Goal: Information Seeking & Learning: Check status

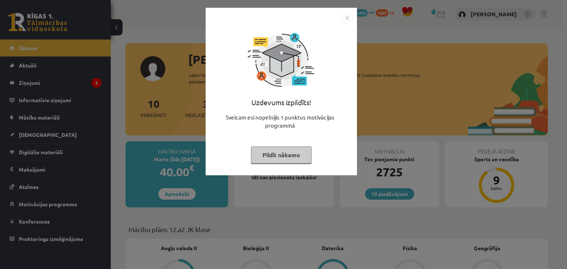
click at [278, 151] on button "Pildīt nākamo" at bounding box center [281, 155] width 61 height 17
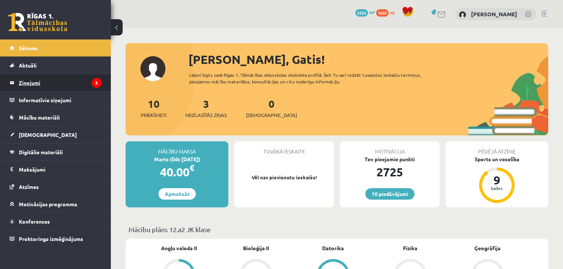
click at [94, 82] on icon "3" at bounding box center [97, 83] width 10 height 10
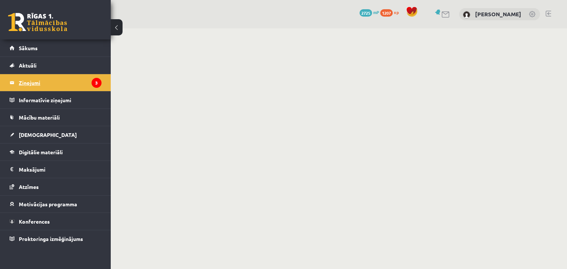
click at [64, 81] on legend "Ziņojumi 3" at bounding box center [60, 82] width 83 height 17
click at [47, 92] on legend "Informatīvie ziņojumi 0" at bounding box center [60, 100] width 83 height 17
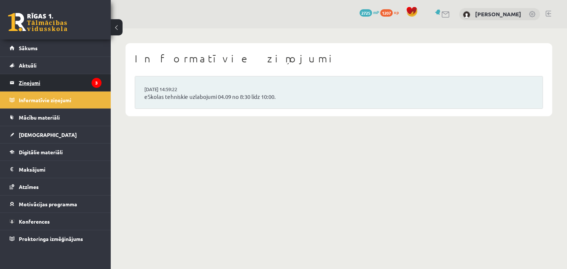
click at [52, 75] on legend "Ziņojumi 3" at bounding box center [60, 82] width 83 height 17
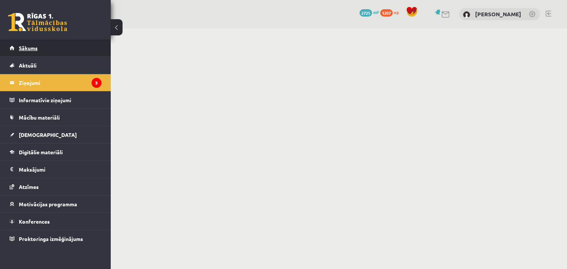
click at [49, 46] on link "Sākums" at bounding box center [56, 48] width 92 height 17
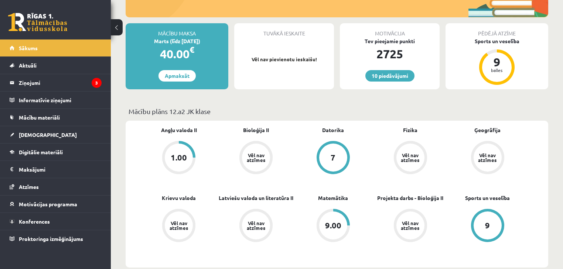
scroll to position [177, 0]
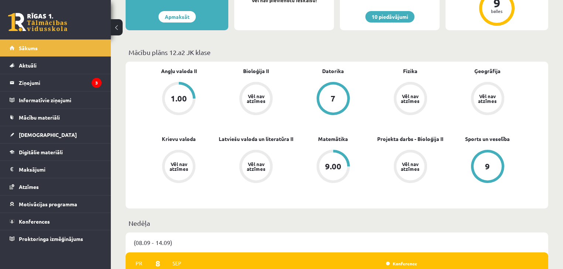
click at [181, 99] on div "1.00" at bounding box center [179, 99] width 16 height 8
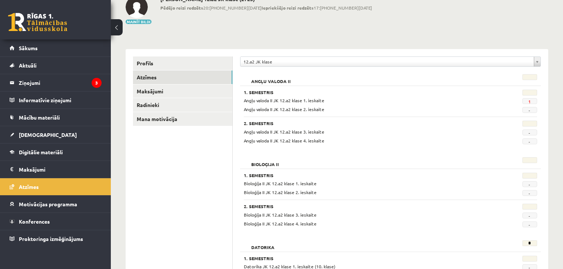
scroll to position [59, 0]
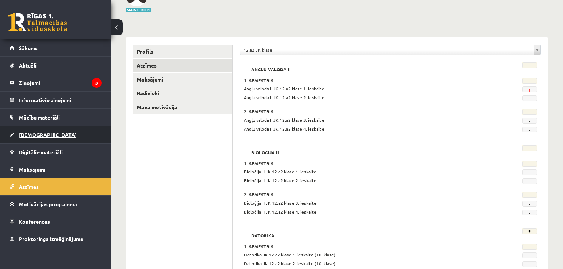
click at [55, 138] on link "[DEMOGRAPHIC_DATA]" at bounding box center [56, 134] width 92 height 17
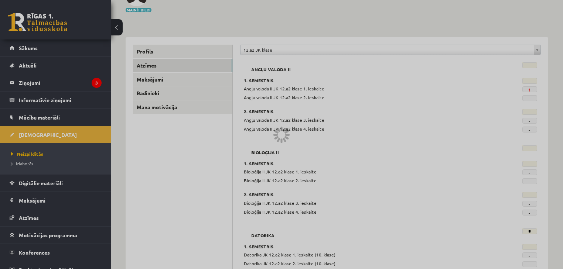
click at [19, 163] on span "Izlabotās" at bounding box center [22, 164] width 22 height 6
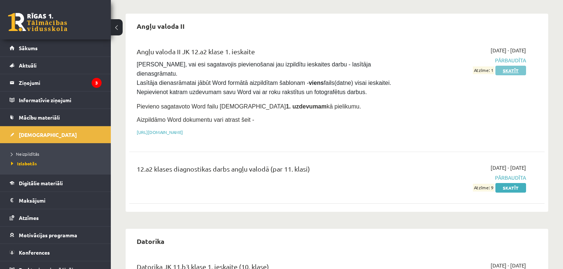
click at [510, 67] on link "Skatīt" at bounding box center [510, 71] width 31 height 10
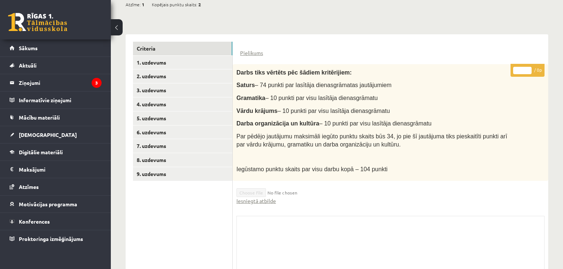
scroll to position [133, 0]
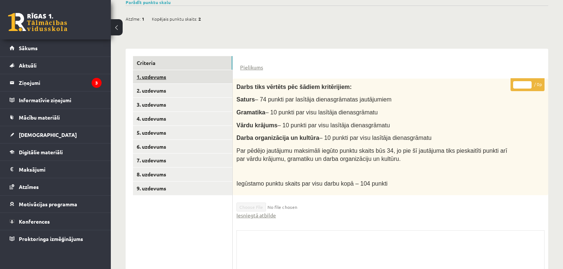
click at [195, 76] on link "1. uzdevums" at bounding box center [182, 77] width 99 height 14
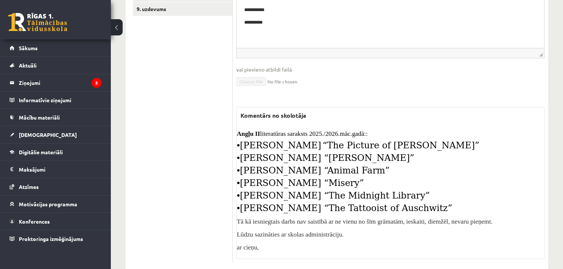
scroll to position [327, 0]
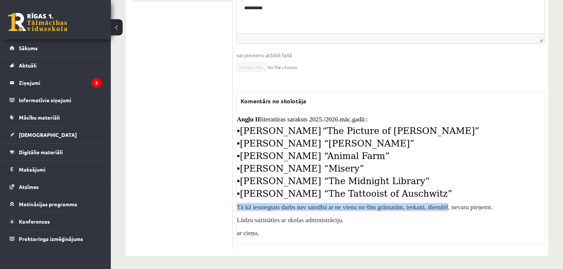
drag, startPoint x: 236, startPoint y: 202, endPoint x: 447, endPoint y: 208, distance: 210.6
click at [447, 208] on span "Tā kā iesniegtais darbs nav saistībā ar ne vienu no šīm grāmatām, ieskaiti, die…" at bounding box center [365, 207] width 256 height 7
click at [364, 204] on span "Tā kā iesniegtais darbs nav saistībā ar ne vienu no šīm grāmatām, ieskaiti, die…" at bounding box center [365, 207] width 256 height 7
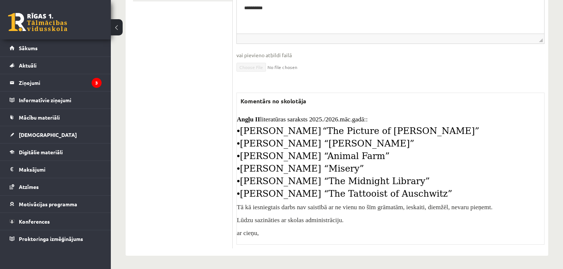
click at [348, 190] on span "Heather Morris “The Tattooist of Auschwitz”" at bounding box center [346, 194] width 212 height 10
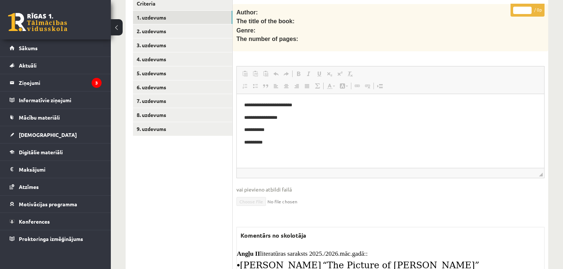
scroll to position [149, 0]
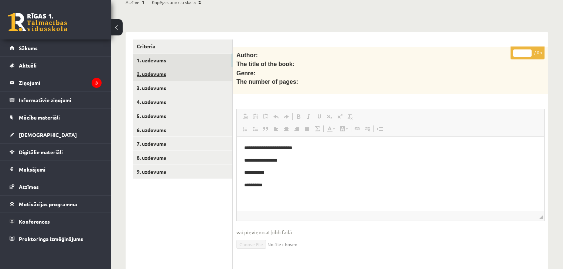
click at [163, 76] on link "2. uzdevums" at bounding box center [182, 74] width 99 height 14
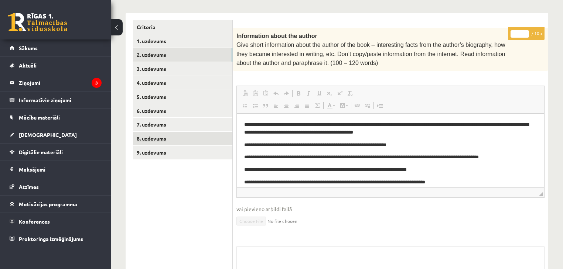
scroll to position [0, 0]
click at [168, 148] on link "9. uzdevums" at bounding box center [182, 153] width 99 height 14
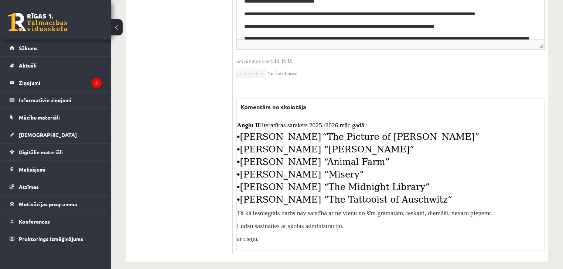
scroll to position [339, 0]
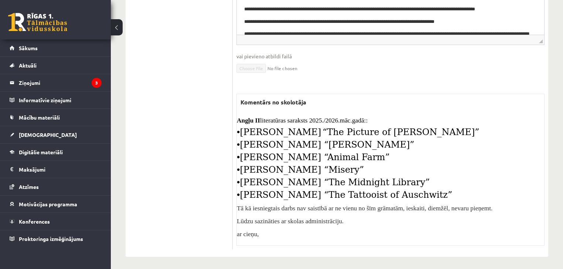
drag, startPoint x: 239, startPoint y: 126, endPoint x: 413, endPoint y: 190, distance: 185.4
click at [413, 190] on div "Angļu II literatūras saraksts 2025./2026.māc.gadā:: • [PERSON_NAME] “The Pictur…" at bounding box center [390, 177] width 307 height 122
click at [405, 173] on div "Angļu II literatūras saraksts 2025./2026.māc.gadā:: • [PERSON_NAME] “The Pictur…" at bounding box center [390, 177] width 307 height 122
drag, startPoint x: 236, startPoint y: 124, endPoint x: 410, endPoint y: 193, distance: 186.9
click at [410, 193] on div "Komentārs no skolotāja Angļu II literatūras saraksts 2025./2026.māc.gadā:: • Os…" at bounding box center [390, 170] width 308 height 152
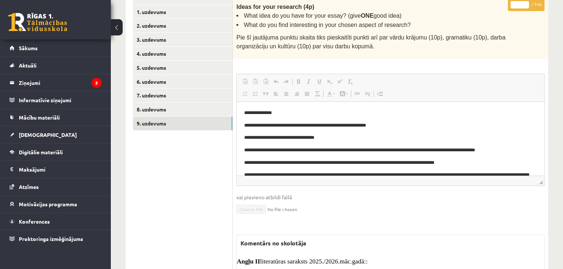
scroll to position [161, 0]
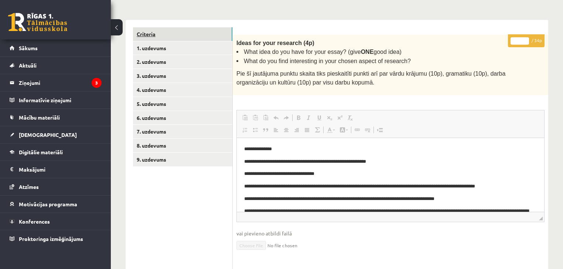
click at [218, 39] on link "Criteria" at bounding box center [182, 34] width 99 height 14
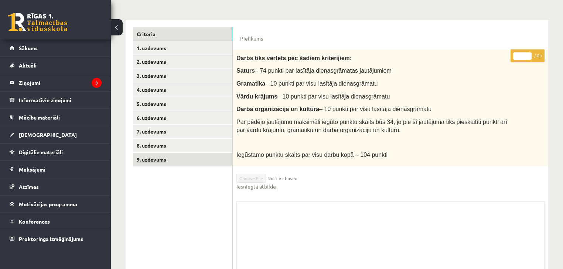
click at [188, 159] on link "9. uzdevums" at bounding box center [182, 160] width 99 height 14
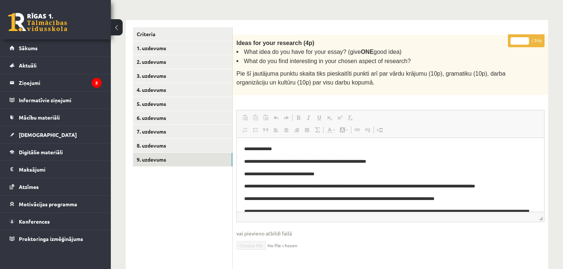
scroll to position [0, 0]
click at [198, 148] on link "8. uzdevums" at bounding box center [182, 146] width 99 height 14
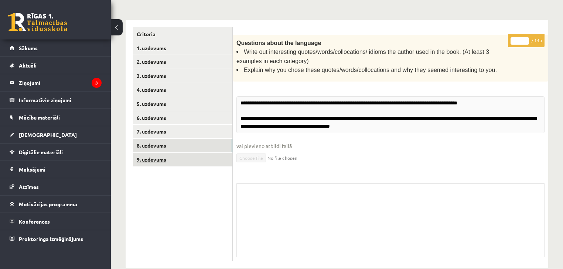
click at [196, 163] on link "9. uzdevums" at bounding box center [182, 160] width 99 height 14
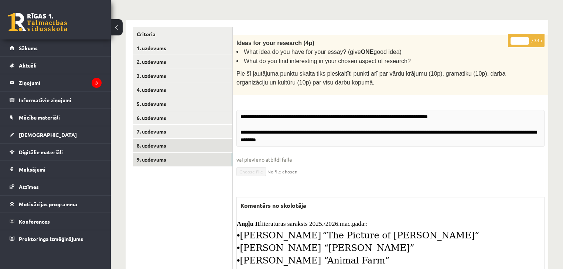
click at [197, 147] on link "8. uzdevums" at bounding box center [182, 146] width 99 height 14
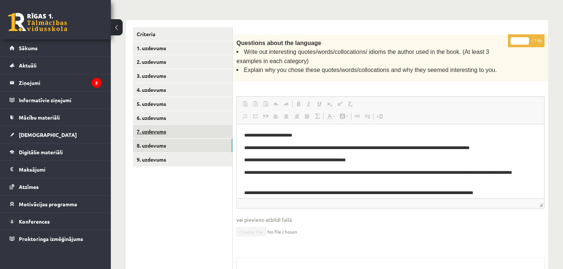
click at [191, 130] on link "7. uzdevums" at bounding box center [182, 132] width 99 height 14
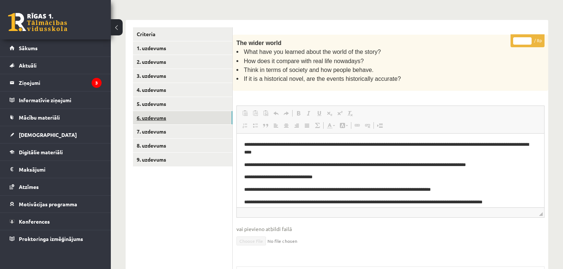
click at [184, 122] on link "6. uzdevums" at bounding box center [182, 118] width 99 height 14
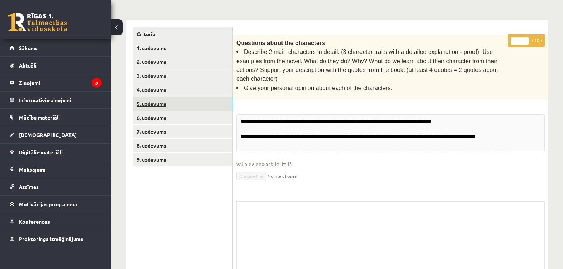
click at [180, 105] on link "5. uzdevums" at bounding box center [182, 104] width 99 height 14
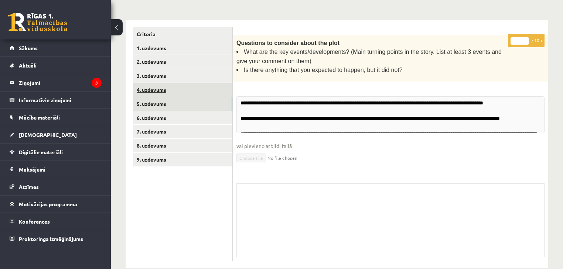
click at [175, 92] on link "4. uzdevums" at bounding box center [182, 90] width 99 height 14
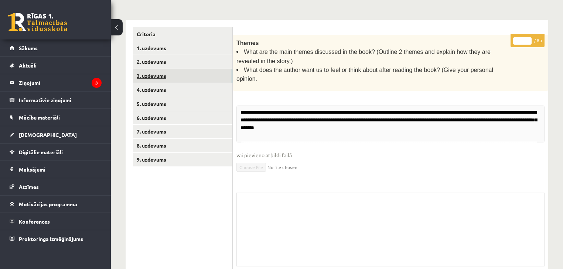
click at [171, 69] on link "3. uzdevums" at bounding box center [182, 76] width 99 height 14
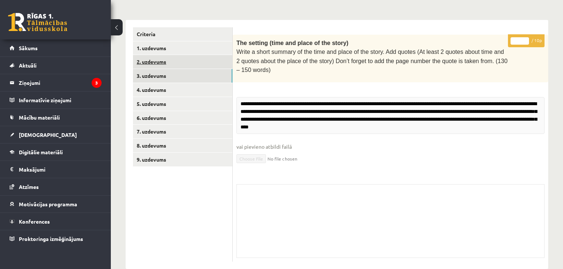
click at [173, 55] on link "2. uzdevums" at bounding box center [182, 62] width 99 height 14
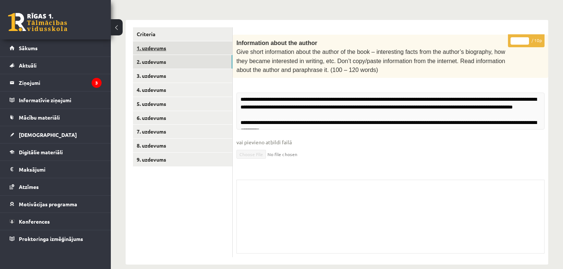
click at [173, 44] on link "1. uzdevums" at bounding box center [182, 48] width 99 height 14
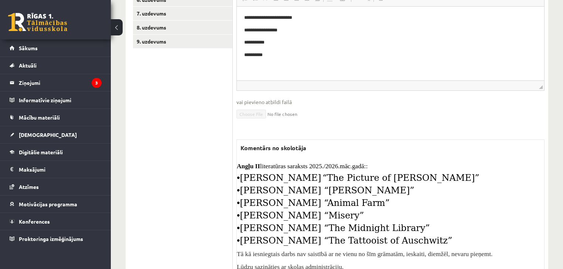
scroll to position [327, 0]
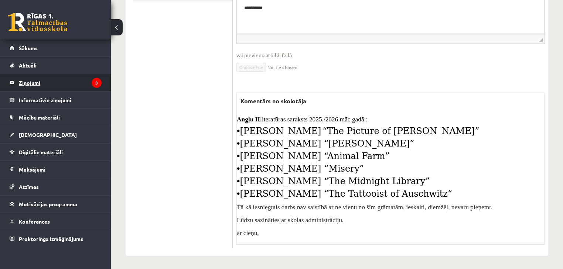
click at [53, 78] on legend "Ziņojumi 3" at bounding box center [60, 82] width 83 height 17
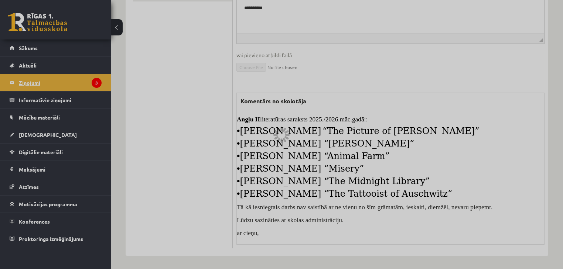
scroll to position [0, 0]
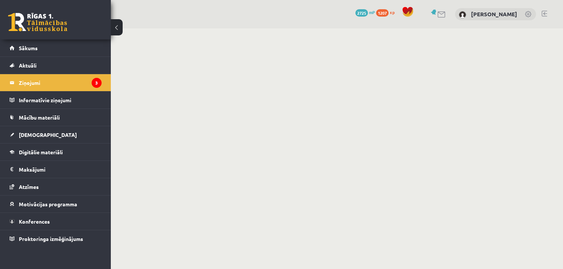
click at [446, 14] on link at bounding box center [441, 14] width 9 height 6
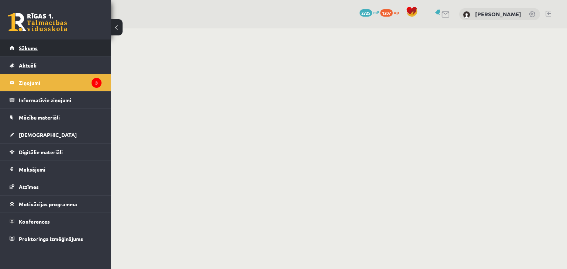
click at [71, 46] on link "Sākums" at bounding box center [56, 48] width 92 height 17
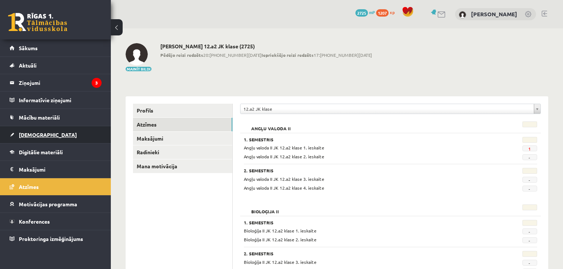
click at [31, 135] on span "[DEMOGRAPHIC_DATA]" at bounding box center [48, 135] width 58 height 7
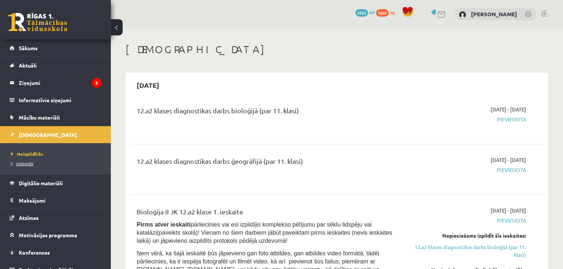
click at [28, 164] on span "Izlabotās" at bounding box center [22, 164] width 22 height 6
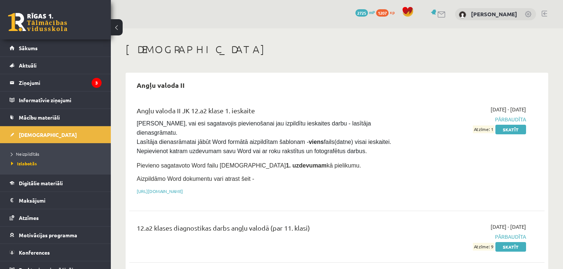
click at [508, 121] on span "Pārbaudīta" at bounding box center [465, 120] width 122 height 8
click at [507, 127] on link "Skatīt" at bounding box center [510, 130] width 31 height 10
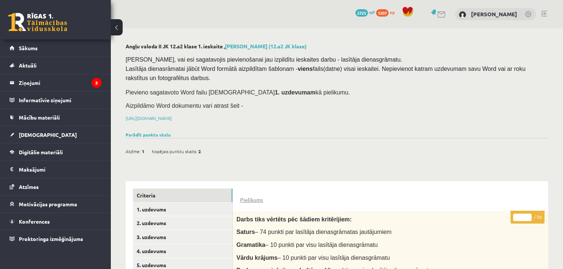
scroll to position [192, 0]
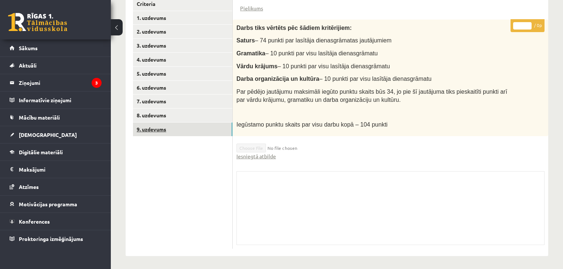
click at [160, 129] on link "9. uzdevums" at bounding box center [182, 130] width 99 height 14
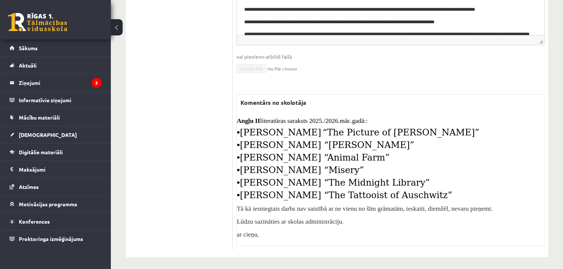
scroll to position [339, 0]
drag, startPoint x: 402, startPoint y: 194, endPoint x: 238, endPoint y: 127, distance: 176.6
click at [238, 127] on div "Angļu II literatūras saraksts 2025./2026.māc.gadā:: • [PERSON_NAME] “The Pictur…" at bounding box center [390, 177] width 307 height 122
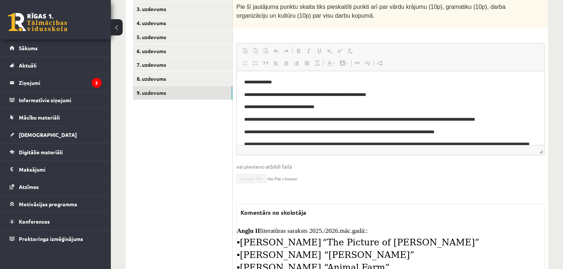
scroll to position [161, 0]
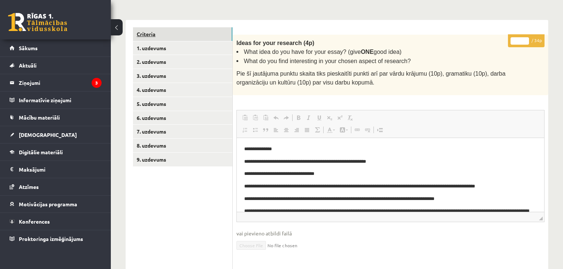
click at [141, 35] on link "Criteria" at bounding box center [182, 34] width 99 height 14
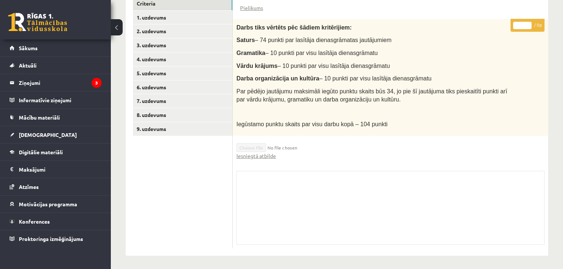
scroll to position [133, 0]
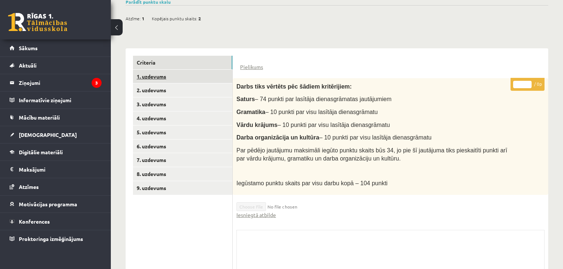
click at [189, 75] on link "1. uzdevums" at bounding box center [182, 77] width 99 height 14
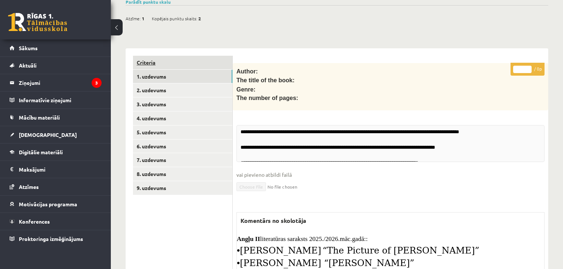
click at [201, 63] on link "Criteria" at bounding box center [182, 63] width 99 height 14
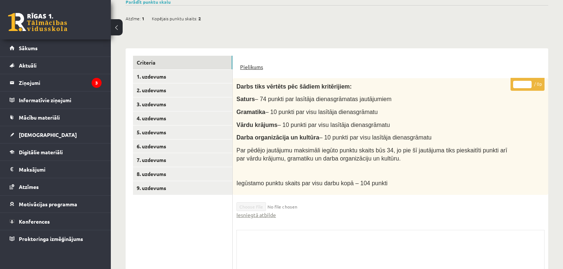
click at [250, 66] on link "Pielikums" at bounding box center [251, 67] width 23 height 8
click at [78, 74] on legend "Ziņojumi 3" at bounding box center [60, 82] width 83 height 17
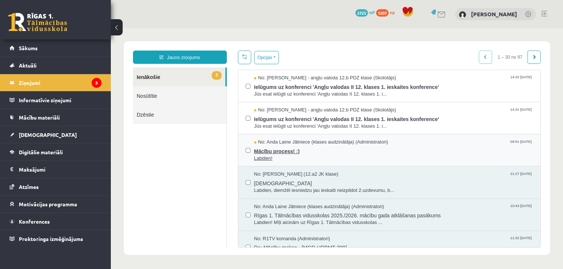
click at [363, 149] on span "Mācību process! :)" at bounding box center [393, 150] width 279 height 9
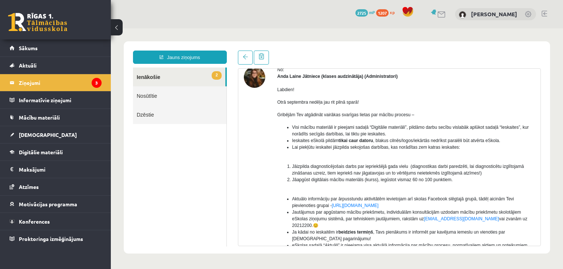
scroll to position [23, 0]
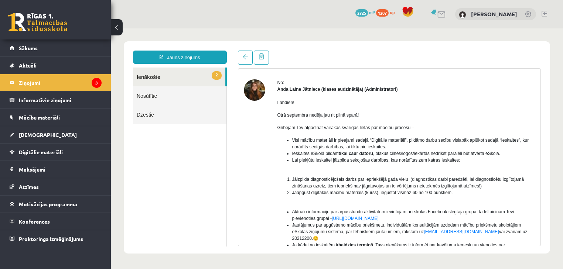
click at [166, 80] on link "2 Ienākošie" at bounding box center [179, 77] width 92 height 19
click at [81, 84] on legend "Ziņojumi 3" at bounding box center [60, 82] width 83 height 17
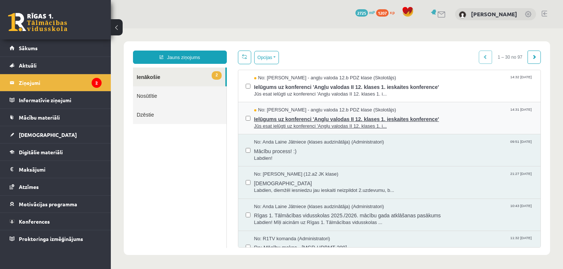
scroll to position [0, 0]
click at [351, 121] on span "Ielūgums uz konferenci 'Angļu valodas II 12. klases 1. ieskaites konference'" at bounding box center [393, 118] width 279 height 9
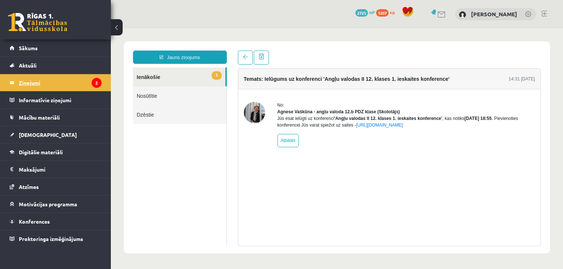
click at [89, 78] on legend "Ziņojumi 2" at bounding box center [60, 82] width 83 height 17
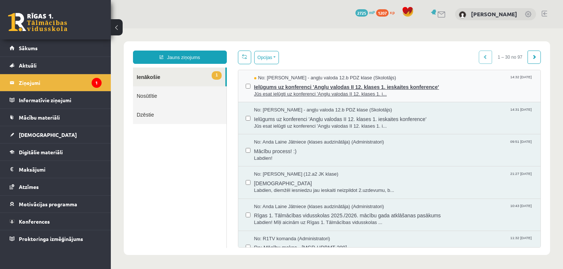
click at [299, 92] on span "Jūs esat ielūgti uz konferenci 'Angļu valodas II 12. klases 1. i..." at bounding box center [393, 94] width 279 height 7
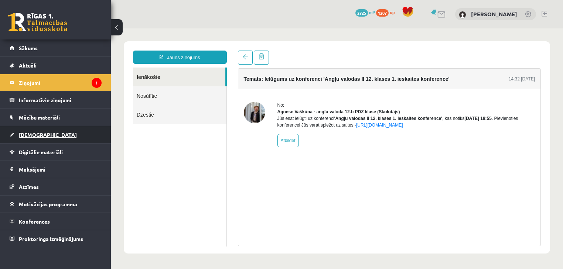
click at [64, 133] on link "[DEMOGRAPHIC_DATA]" at bounding box center [56, 134] width 92 height 17
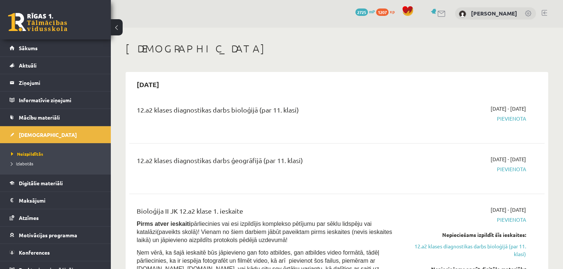
scroll to position [118, 0]
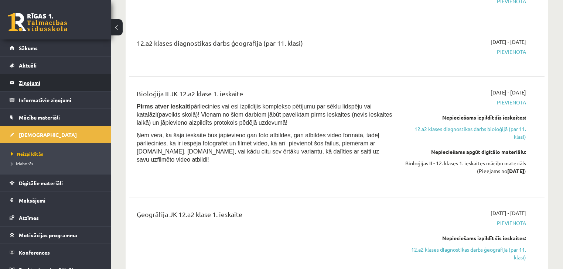
click at [35, 84] on legend "Ziņojumi 1" at bounding box center [60, 82] width 83 height 17
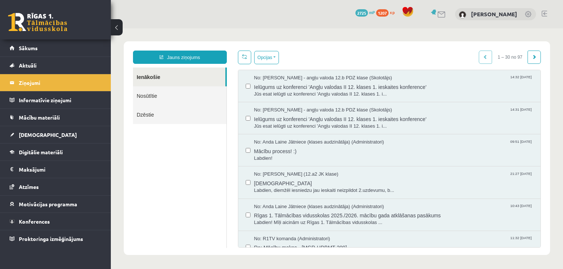
click at [146, 96] on link "Nosūtītie" at bounding box center [179, 95] width 93 height 19
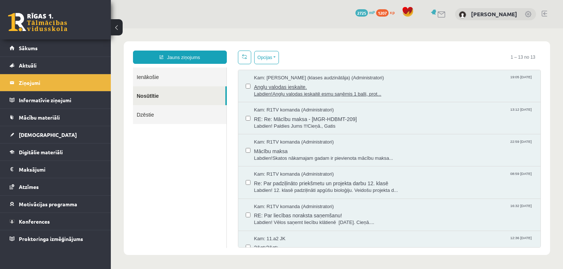
click at [277, 93] on span "Labdien!Angļu valodas ieskaitē esmu saņēmis 1 balli, prot..." at bounding box center [393, 94] width 279 height 7
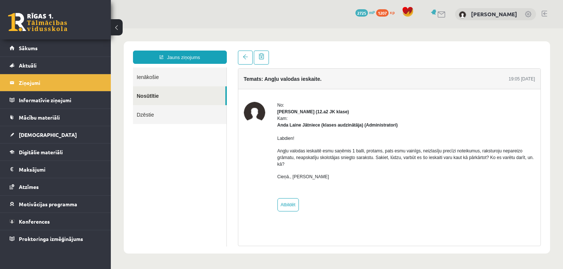
click at [146, 81] on link "Ienākošie" at bounding box center [179, 77] width 93 height 19
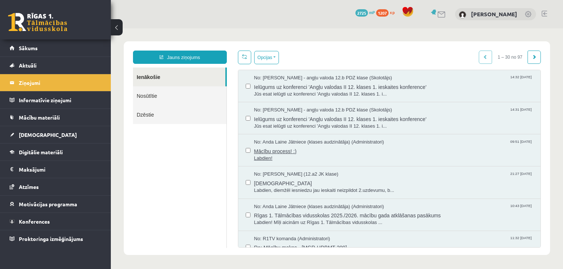
click at [321, 151] on span "Mācību process! :)" at bounding box center [393, 150] width 279 height 9
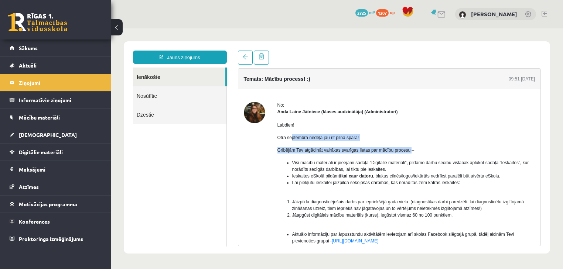
drag, startPoint x: 291, startPoint y: 136, endPoint x: 408, endPoint y: 149, distance: 117.4
click at [408, 148] on div "Labdien! Otrā septembra nedēļa jau rit pilnā sparā! Gribējām Tev atgādināt vair…" at bounding box center [406, 231] width 258 height 233
click at [408, 150] on span "Gribējām Tev atgādināt vairākas svarīgas lietas par mācību procesu –" at bounding box center [345, 150] width 137 height 5
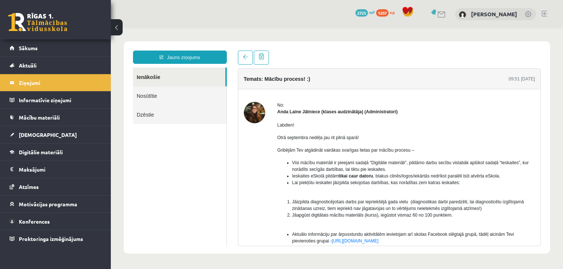
scroll to position [59, 0]
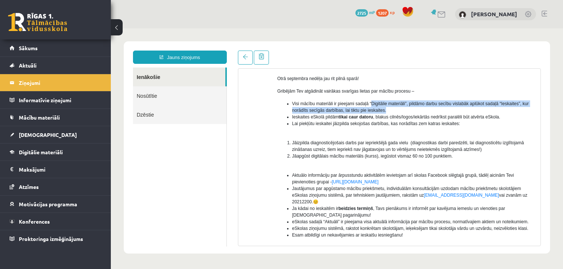
drag, startPoint x: 378, startPoint y: 105, endPoint x: 383, endPoint y: 111, distance: 7.6
click at [383, 111] on span "Visi mācību materiāli ir pieejami sadaļā “Digitālie materiāli”, pildāmo darbu s…" at bounding box center [410, 107] width 237 height 12
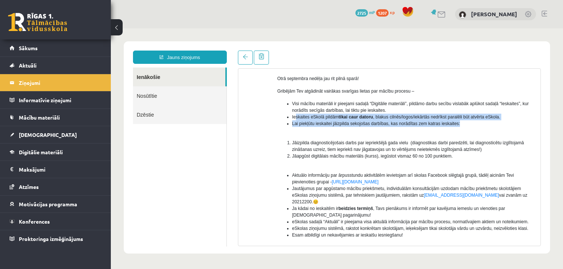
drag, startPoint x: 296, startPoint y: 119, endPoint x: 486, endPoint y: 125, distance: 190.7
click at [486, 125] on ul "Visi mācību materiāli ir pieejami sadaļā “Digitālie materiāli”, pildāmo darbu s…" at bounding box center [406, 116] width 258 height 33
click at [485, 126] on li "Lai piekļūtu ieskaitei jāizpilda sekojošas darbības, kas norādītas zem katras i…" at bounding box center [413, 123] width 243 height 7
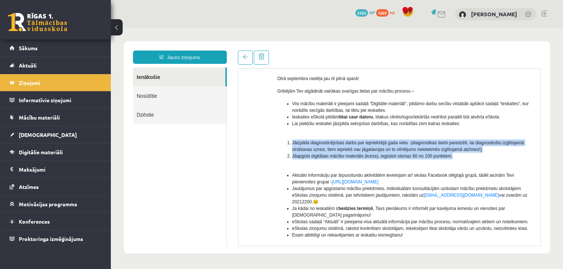
drag, startPoint x: 290, startPoint y: 141, endPoint x: 452, endPoint y: 157, distance: 163.3
click at [452, 157] on ol "Jāizpilda diagnosticējošais darbs par iepriekšējā gada vielu (diagnostikas darb…" at bounding box center [406, 153] width 258 height 27
click at [453, 158] on li "Jāapgūst digitālais mācību materiāls (kurss), iegūstot vismaz 60 no 100 punktie…" at bounding box center [413, 156] width 243 height 7
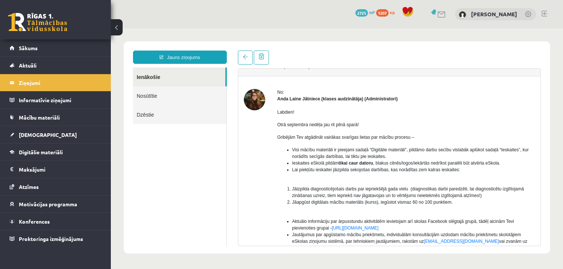
scroll to position [2, 0]
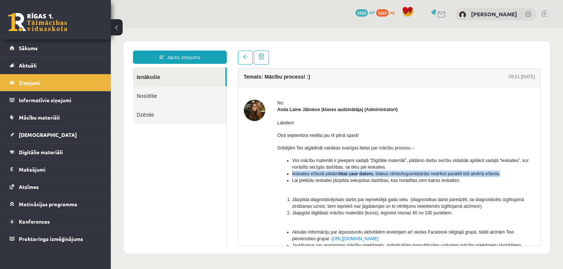
drag, startPoint x: 292, startPoint y: 173, endPoint x: 499, endPoint y: 172, distance: 207.2
click at [499, 172] on li "Ieskaites eSkolā pildām tikai caur datoru , blakus cilnēs/logos/iekārtās nedrīk…" at bounding box center [413, 174] width 243 height 7
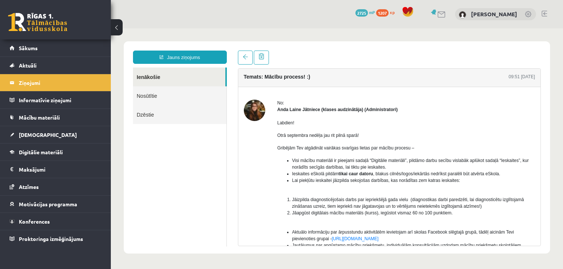
click at [499, 178] on li "Lai piekļūtu ieskaitei jāizpilda sekojošas darbības, kas norādītas zem katras i…" at bounding box center [413, 180] width 243 height 7
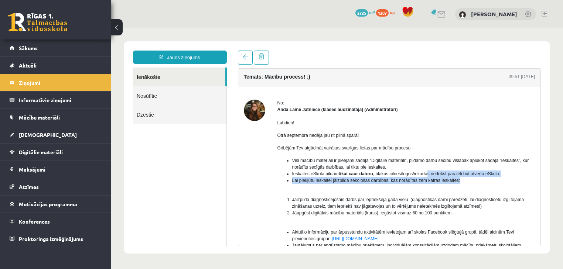
drag, startPoint x: 427, startPoint y: 175, endPoint x: 507, endPoint y: 178, distance: 79.9
click at [507, 178] on ul "Visi mācību materiāli ir pieejami sadaļā “Digitālie materiāli”, pildāmo darbu s…" at bounding box center [406, 173] width 258 height 33
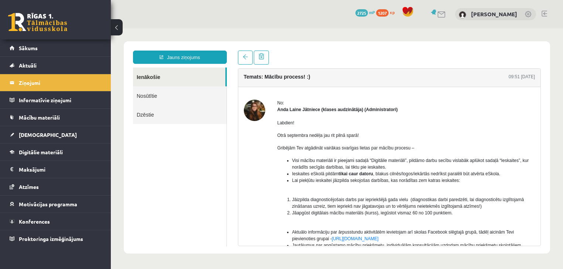
click at [494, 184] on ul "Visi mācību materiāli ir pieejami sadaļā “Digitālie materiāli”, pildāmo darbu s…" at bounding box center [406, 173] width 258 height 33
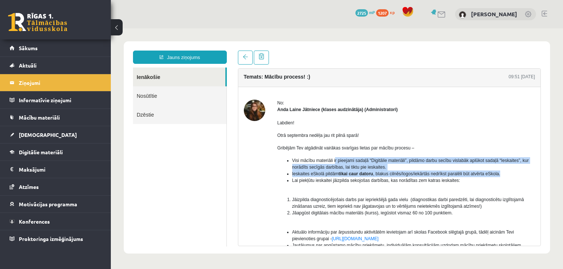
drag, startPoint x: 335, startPoint y: 160, endPoint x: 502, endPoint y: 175, distance: 168.0
click at [502, 175] on ul "Visi mācību materiāli ir pieejami sadaļā “Digitālie materiāli”, pildāmo darbu s…" at bounding box center [406, 173] width 258 height 33
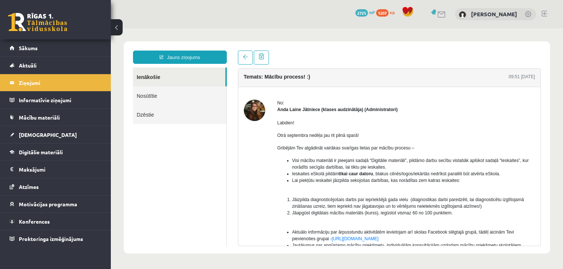
click at [483, 178] on li "Lai piekļūtu ieskaitei jāizpilda sekojošas darbības, kas norādītas zem katras i…" at bounding box center [413, 180] width 243 height 7
drag, startPoint x: 427, startPoint y: 173, endPoint x: 500, endPoint y: 172, distance: 72.4
click at [500, 172] on li "Ieskaites eSkolā pildām tikai caur datoru , blakus cilnēs/logos/iekārtās nedrīk…" at bounding box center [413, 174] width 243 height 7
click at [498, 189] on ul "Visi mācību materiāli ir pieejami sadaļā “Digitālie materiāli”, pildāmo darbu s…" at bounding box center [406, 173] width 258 height 33
click at [168, 96] on link "Nosūtītie" at bounding box center [179, 95] width 93 height 19
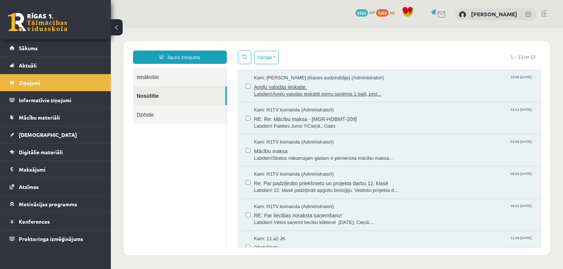
click at [302, 92] on span "Labdien!Angļu valodas ieskaitē esmu saņēmis 1 balli, prot..." at bounding box center [393, 94] width 279 height 7
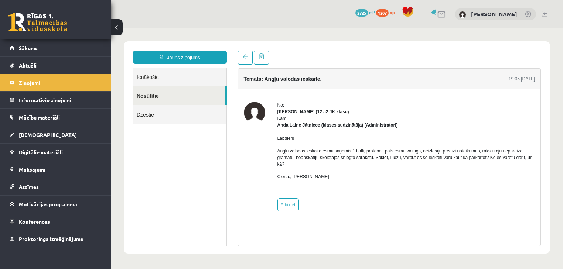
scroll to position [0, 0]
click at [62, 129] on link "[DEMOGRAPHIC_DATA]" at bounding box center [56, 134] width 92 height 17
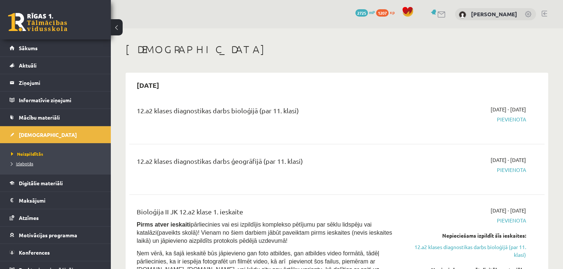
click at [26, 163] on span "Izlabotās" at bounding box center [22, 164] width 22 height 6
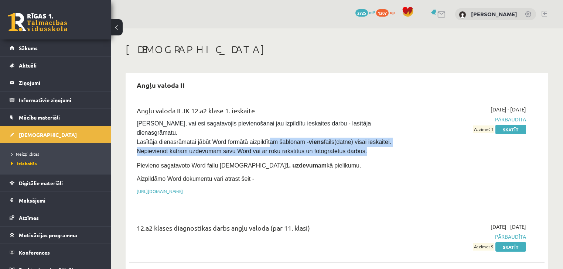
drag, startPoint x: 263, startPoint y: 134, endPoint x: 371, endPoint y: 140, distance: 107.6
click at [371, 140] on pre "Pārliecinies, vai esi sagatavojis pievienošanai jau izpildītu ieskaites darbu -…" at bounding box center [265, 137] width 256 height 37
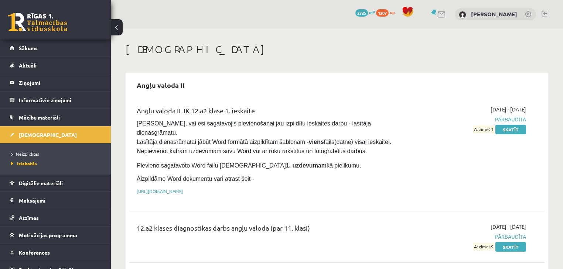
drag, startPoint x: 364, startPoint y: 148, endPoint x: 325, endPoint y: 157, distance: 39.8
click at [362, 149] on div "Angļu valoda II JK 12.a2 klase 1. ieskaite Pārliecinies, vai esi sagatavojis pi…" at bounding box center [264, 152] width 267 height 93
click at [516, 128] on link "Skatīt" at bounding box center [510, 130] width 31 height 10
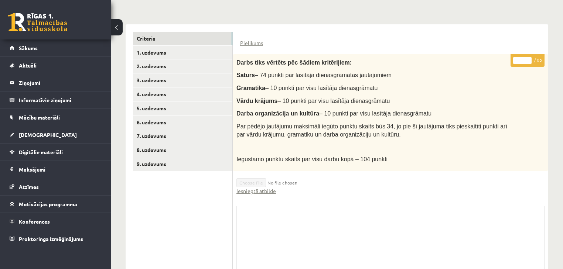
scroll to position [177, 0]
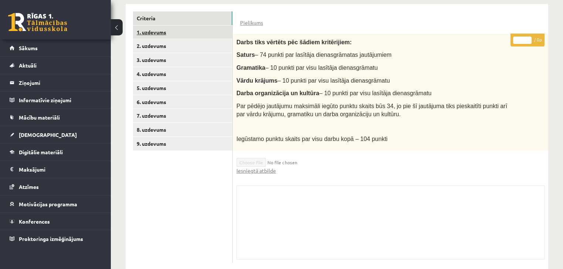
click at [194, 35] on link "1. uzdevums" at bounding box center [182, 32] width 99 height 14
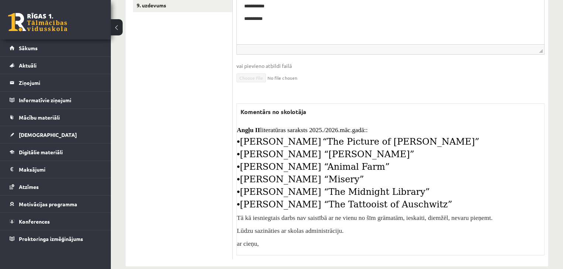
scroll to position [327, 0]
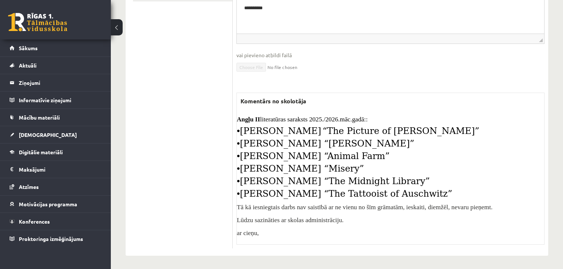
drag, startPoint x: 236, startPoint y: 115, endPoint x: 403, endPoint y: 194, distance: 184.7
click at [403, 194] on div "Angļu II literatūras saraksts 2025./2026.māc.gadā:: • Oscar Wilde “The Picture …" at bounding box center [390, 176] width 307 height 122
click at [402, 187] on div "Angļu II literatūras saraksts 2025./2026.māc.gadā:: • Oscar Wilde “The Picture …" at bounding box center [390, 176] width 307 height 122
drag, startPoint x: 402, startPoint y: 191, endPoint x: 236, endPoint y: 111, distance: 184.6
click at [236, 111] on div "**********" at bounding box center [390, 59] width 315 height 379
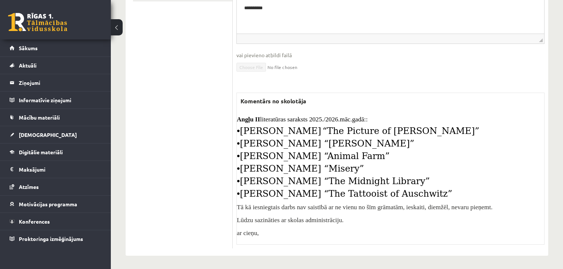
click at [279, 116] on span "literatūras saraksts 2025./2026.māc.gadā::" at bounding box center [313, 119] width 107 height 7
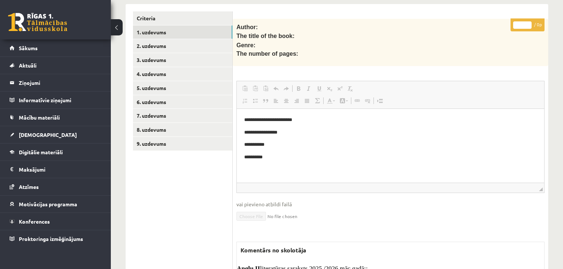
scroll to position [90, 0]
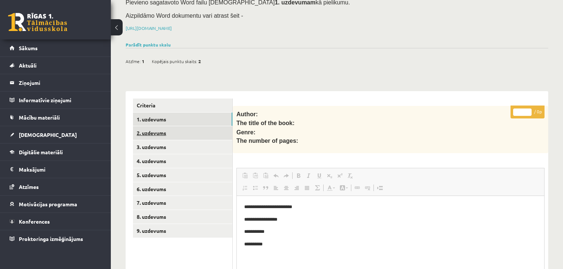
click at [194, 130] on link "2. uzdevums" at bounding box center [182, 133] width 99 height 14
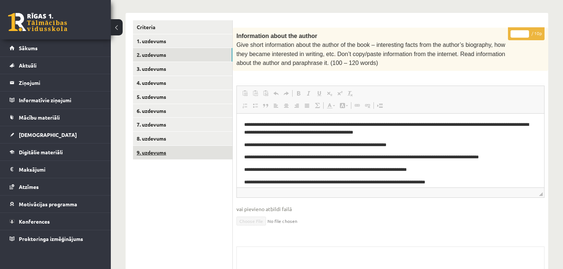
scroll to position [0, 0]
click at [192, 150] on link "9. uzdevums" at bounding box center [182, 153] width 99 height 14
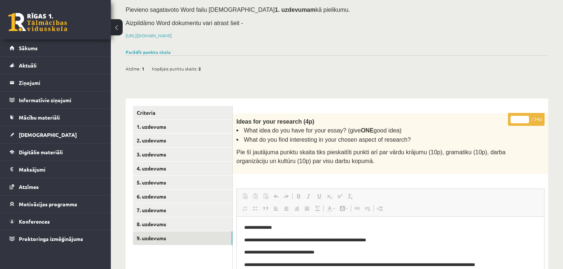
scroll to position [102, 0]
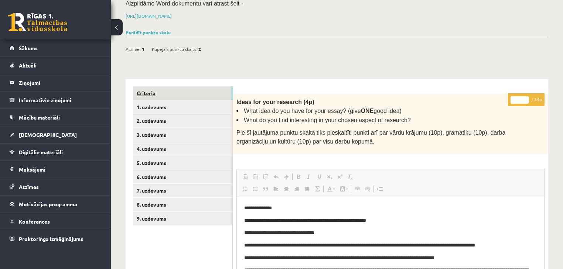
click at [206, 96] on link "Criteria" at bounding box center [182, 93] width 99 height 14
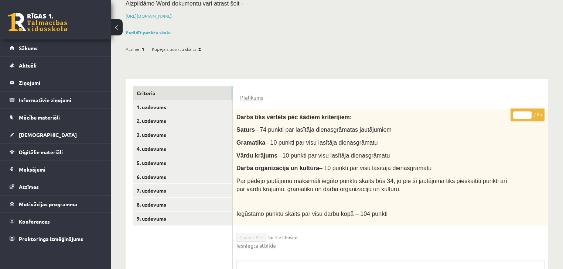
click at [524, 58] on div "Angļu valoda II JK 12.a2 klase 1. ieskaite , Gatis Pormalis (12.a2 JK klase) Pā…" at bounding box center [337, 143] width 452 height 434
click at [548, 55] on div "Angļu valoda II JK 12.a2 klase 1. ieskaite , Gatis Pormalis (12.a2 JK klase) Pā…" at bounding box center [337, 143] width 452 height 434
click at [471, 42] on div "Atzīme: 1 Kopējais punktu skaits: 2" at bounding box center [337, 45] width 423 height 19
click at [502, 43] on div "Atzīme: 1 Kopējais punktu skaits: 2" at bounding box center [337, 45] width 423 height 19
drag, startPoint x: 510, startPoint y: 40, endPoint x: 553, endPoint y: 40, distance: 42.9
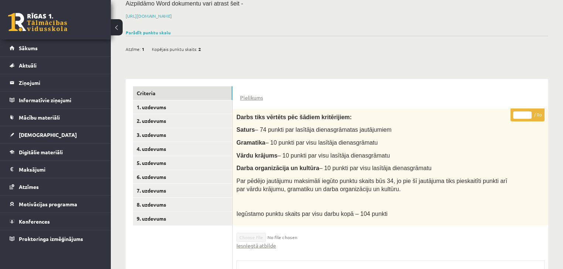
click at [510, 40] on div "Atzīme: 1 Kopējais punktu skaits: 2" at bounding box center [337, 45] width 423 height 19
drag, startPoint x: 496, startPoint y: 41, endPoint x: 512, endPoint y: 40, distance: 15.5
click at [496, 40] on div "Atzīme: 1 Kopējais punktu skaits: 2" at bounding box center [337, 45] width 423 height 19
click at [504, 41] on div "Atzīme: 1 Kopējais punktu skaits: 2" at bounding box center [337, 45] width 423 height 19
drag, startPoint x: 373, startPoint y: 52, endPoint x: 479, endPoint y: 52, distance: 105.3
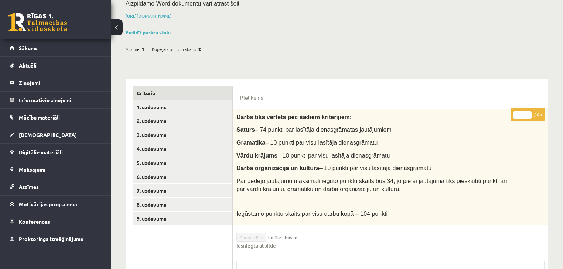
click at [479, 52] on div "Atzīme: 1 Kopējais punktu skaits: 2" at bounding box center [337, 45] width 423 height 19
click at [479, 47] on div "Atzīme: 1 Kopējais punktu skaits: 2" at bounding box center [337, 45] width 423 height 19
click at [505, 45] on div "Atzīme: 1 Kopējais punktu skaits: 2" at bounding box center [337, 45] width 423 height 19
click at [504, 36] on div "Atzīme: 1 Kopējais punktu skaits: 2" at bounding box center [337, 45] width 423 height 19
click at [516, 38] on div "Atzīme: 1 Kopējais punktu skaits: 2" at bounding box center [337, 45] width 423 height 19
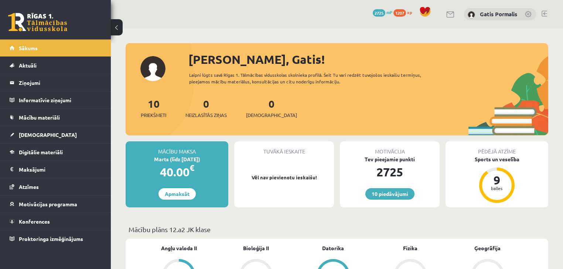
scroll to position [118, 0]
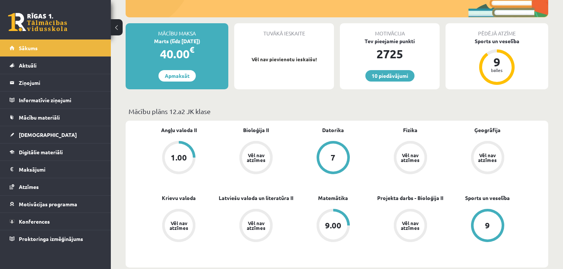
click at [185, 151] on div "1.00" at bounding box center [179, 158] width 28 height 28
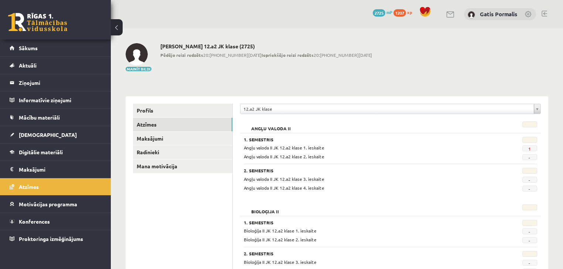
scroll to position [59, 0]
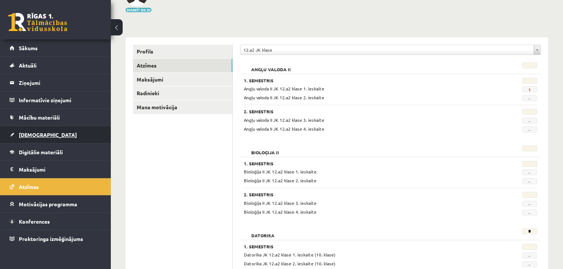
click at [60, 134] on link "[DEMOGRAPHIC_DATA]" at bounding box center [56, 134] width 92 height 17
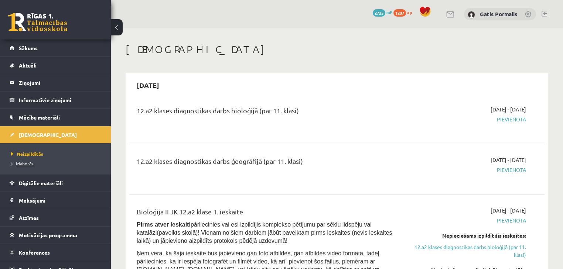
click at [29, 161] on span "Izlabotās" at bounding box center [22, 164] width 22 height 6
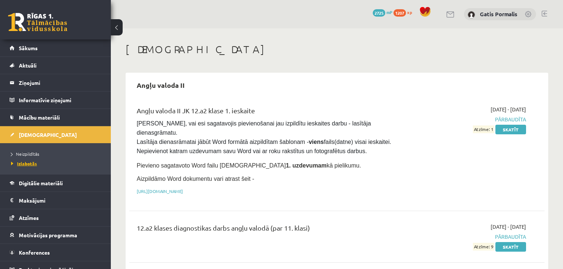
scroll to position [8, 0]
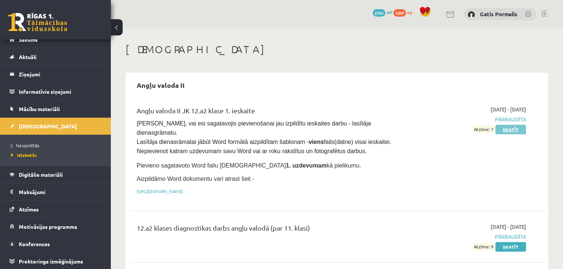
click at [502, 130] on link "Skatīt" at bounding box center [510, 130] width 31 height 10
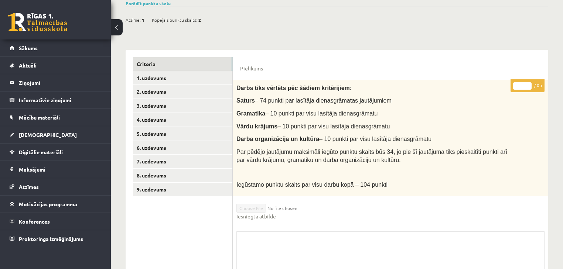
scroll to position [118, 0]
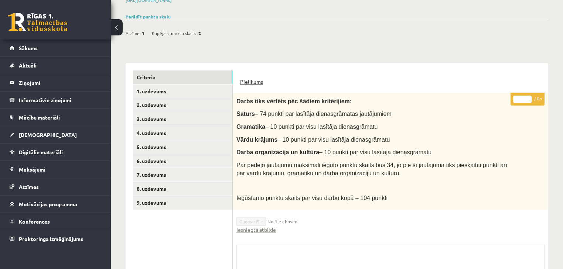
click at [246, 80] on link "Pielikums" at bounding box center [251, 82] width 23 height 8
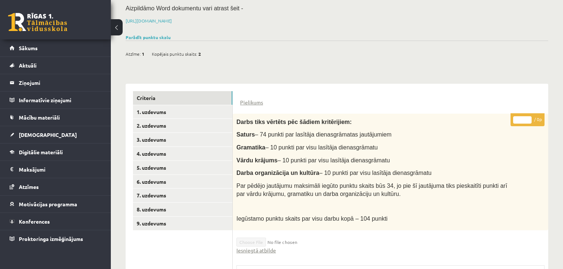
scroll to position [74, 0]
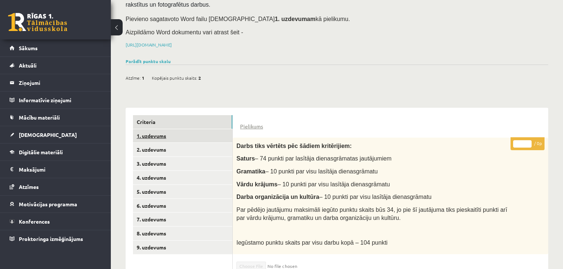
click at [175, 138] on link "1. uzdevums" at bounding box center [182, 136] width 99 height 14
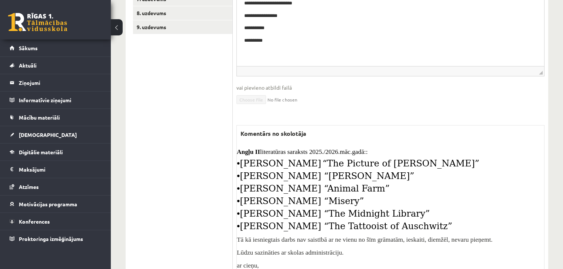
scroll to position [327, 0]
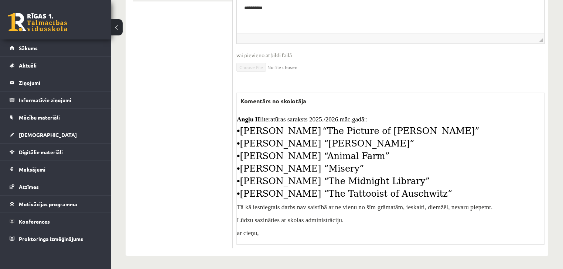
drag, startPoint x: 238, startPoint y: 124, endPoint x: 439, endPoint y: 188, distance: 210.4
click at [442, 188] on div "Angļu II literatūras saraksts 2025./2026.māc.gadā:: • [PERSON_NAME] “The Pictur…" at bounding box center [390, 176] width 307 height 122
copy div "[PERSON_NAME] “The Picture of [PERSON_NAME]” • [PERSON_NAME] “[PERSON_NAME]” • …"
click at [47, 80] on legend "Ziņojumi 0" at bounding box center [60, 82] width 83 height 17
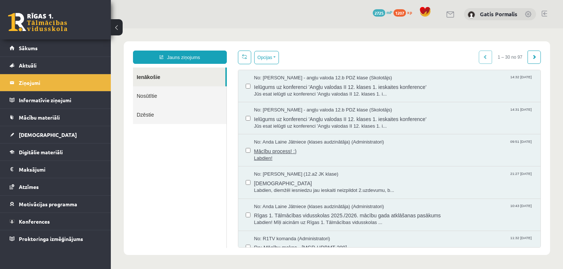
click at [282, 139] on span "No: Anda Laine Jātniece (klases audzinātāja) (Administratori)" at bounding box center [319, 142] width 130 height 7
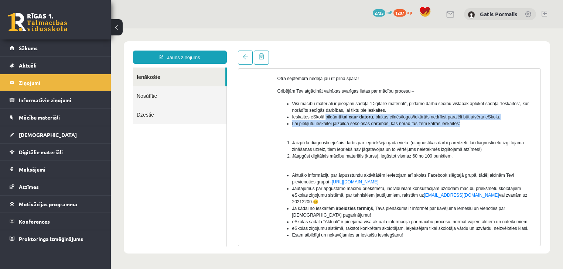
drag, startPoint x: 325, startPoint y: 117, endPoint x: 495, endPoint y: 123, distance: 170.0
click at [495, 123] on ul "Visi mācību materiāli ir pieejami sadaļā “Digitālie materiāli”, pildāmo darbu s…" at bounding box center [406, 116] width 258 height 33
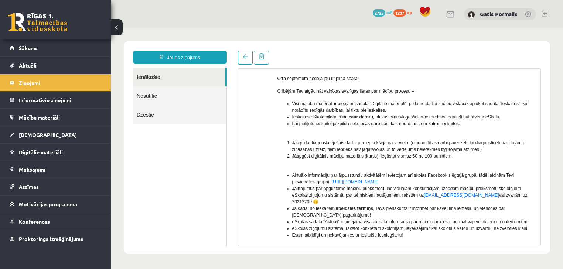
click at [491, 134] on div "Labdien! Otrā septembra nedēļa jau rit pilnā sparā! Gribējām Tev atgādināt vair…" at bounding box center [406, 172] width 258 height 233
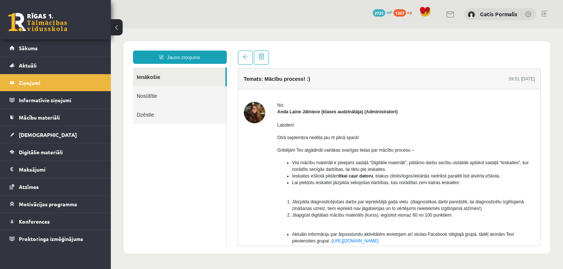
click at [33, 17] on link at bounding box center [37, 22] width 59 height 18
